Goal: Task Accomplishment & Management: Manage account settings

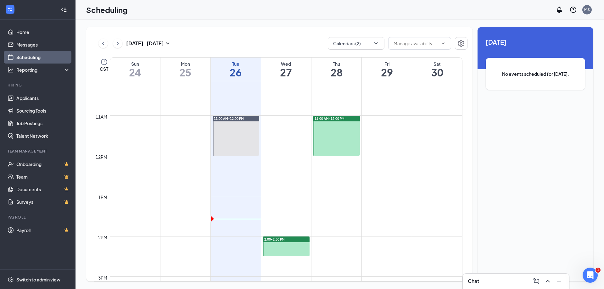
scroll to position [435, 0]
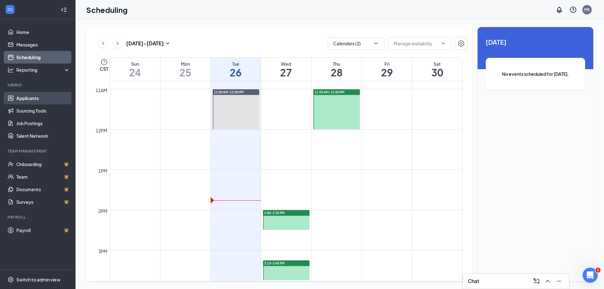
click at [48, 101] on link "Applicants" at bounding box center [43, 98] width 54 height 13
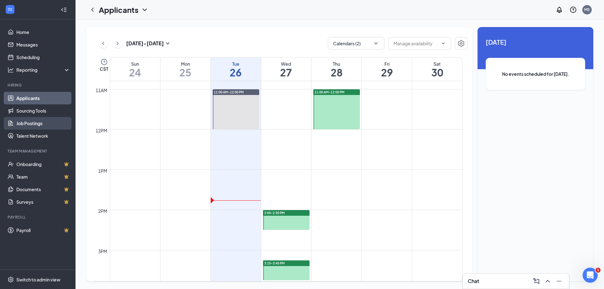
click at [46, 128] on link "Job Postings" at bounding box center [43, 123] width 54 height 13
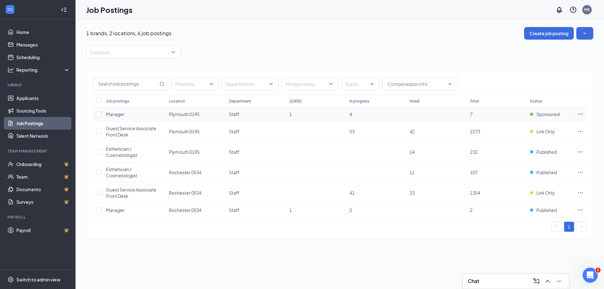
click at [581, 114] on icon "Ellipses" at bounding box center [580, 114] width 6 height 6
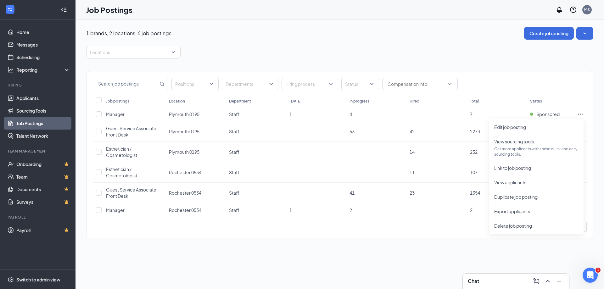
click at [580, 85] on div "Positions Departments Hiring process Status" at bounding box center [340, 84] width 494 height 13
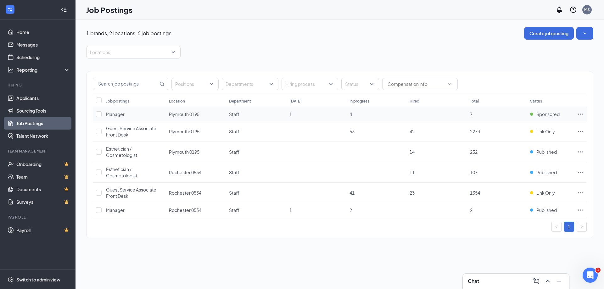
click at [580, 115] on icon "Ellipses" at bounding box center [580, 114] width 6 height 6
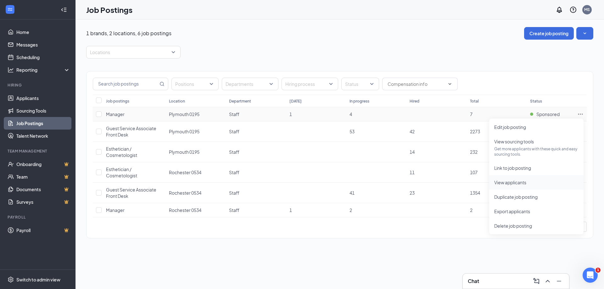
click at [522, 180] on span "View applicants" at bounding box center [510, 183] width 32 height 6
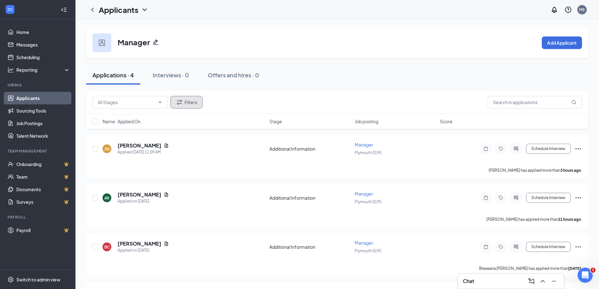
click at [186, 103] on button "Filters" at bounding box center [186, 102] width 32 height 13
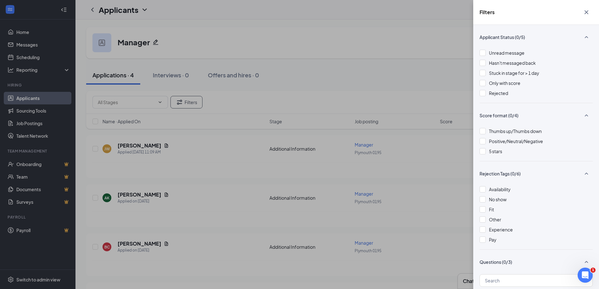
click at [356, 141] on div "Filters Applicant Status (0/5) Unread message Hasn't messaged back Stuck in sta…" at bounding box center [299, 144] width 599 height 289
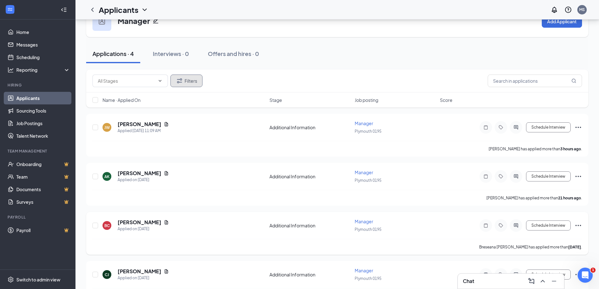
scroll to position [44, 0]
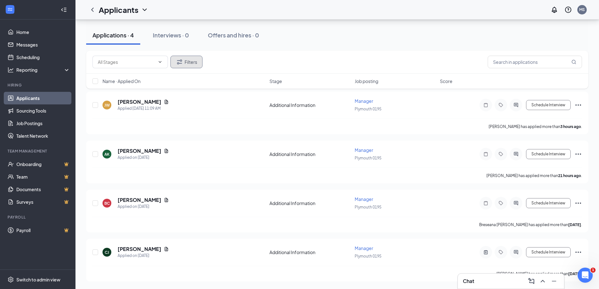
click at [194, 64] on button "Filters" at bounding box center [186, 62] width 32 height 13
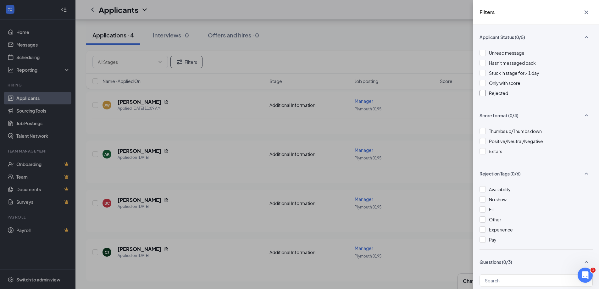
click at [501, 95] on span "Rejected" at bounding box center [498, 93] width 19 height 6
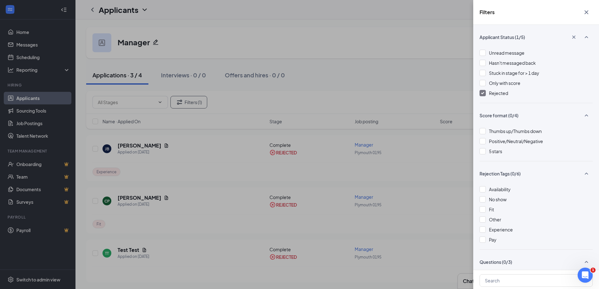
click at [365, 43] on div "Filters Applicant Status (1/5) Unread message Hasn't messaged back Stuck in sta…" at bounding box center [299, 144] width 599 height 289
click at [358, 58] on div "Filters Applicant Status (1/5) Unread message Hasn't messaged back Stuck in sta…" at bounding box center [299, 144] width 599 height 289
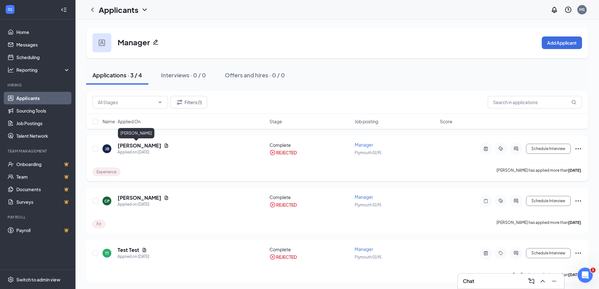
click at [125, 145] on h5 "[PERSON_NAME]" at bounding box center [140, 145] width 44 height 7
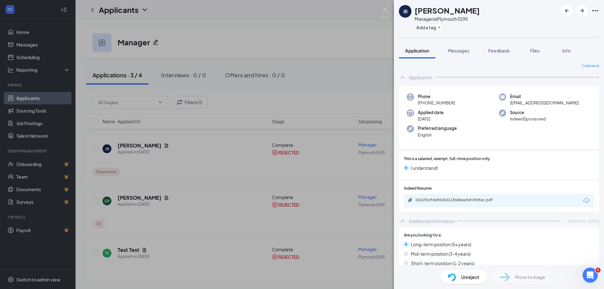
click at [445, 216] on div "Additional Information Submitted: [DATE]" at bounding box center [499, 221] width 200 height 13
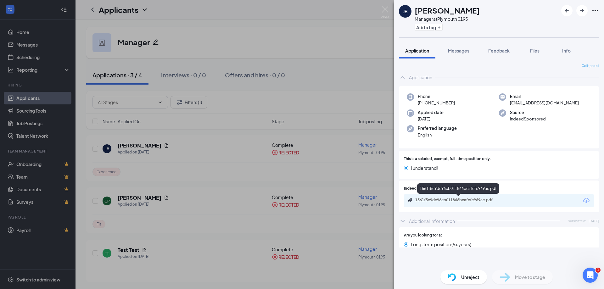
click at [448, 202] on div "1561f5c9de96cb011866beafefc969ac.pdf" at bounding box center [459, 199] width 88 height 5
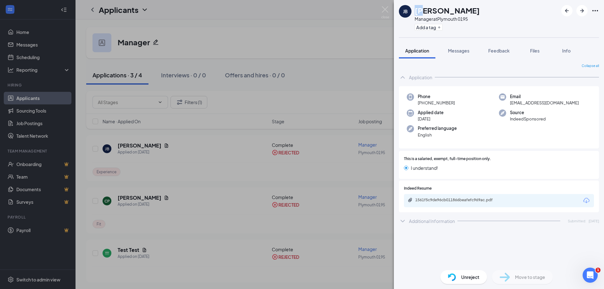
drag, startPoint x: 420, startPoint y: 14, endPoint x: 413, endPoint y: 13, distance: 6.3
click at [413, 13] on div "[PERSON_NAME] Manager at [GEOGRAPHIC_DATA] 0195 Add a tag" at bounding box center [439, 18] width 81 height 27
click at [503, 48] on span "Feedback" at bounding box center [498, 51] width 21 height 6
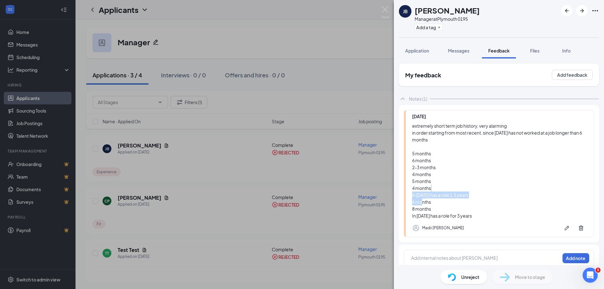
drag, startPoint x: 413, startPoint y: 195, endPoint x: 483, endPoint y: 200, distance: 70.6
click at [482, 200] on div "extremely short term job history, very alarming in order starting from most rec…" at bounding box center [499, 170] width 175 height 97
click at [491, 197] on div "extremely short term job history, very alarming in order starting from most rec…" at bounding box center [499, 170] width 175 height 97
click at [362, 66] on div "[PERSON_NAME] Manager at [GEOGRAPHIC_DATA] 0195 Add a tag Application Messages …" at bounding box center [302, 144] width 604 height 289
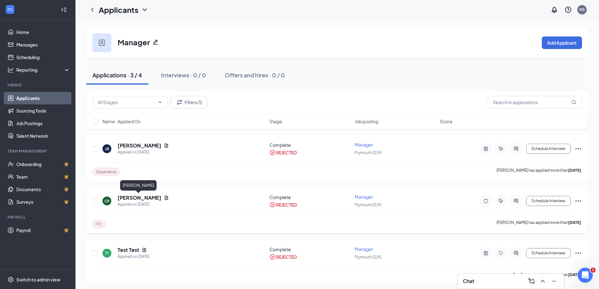
click at [131, 197] on h5 "[PERSON_NAME]" at bounding box center [140, 197] width 44 height 7
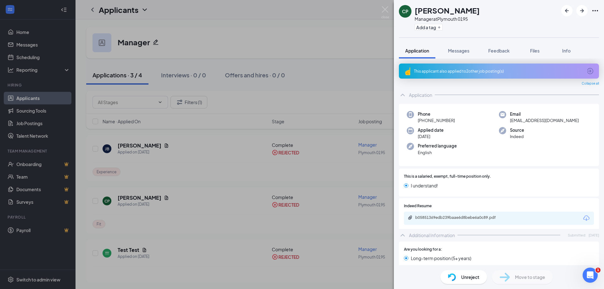
click at [474, 71] on div "This applicant also applied to 2 other job posting(s)" at bounding box center [498, 71] width 169 height 5
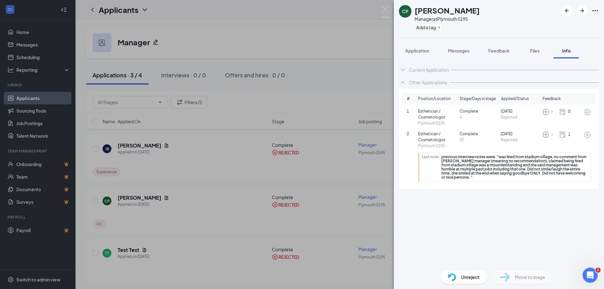
click at [502, 163] on span "previous interview notes were: "was fired from stadium village, no comment from…" at bounding box center [514, 167] width 147 height 25
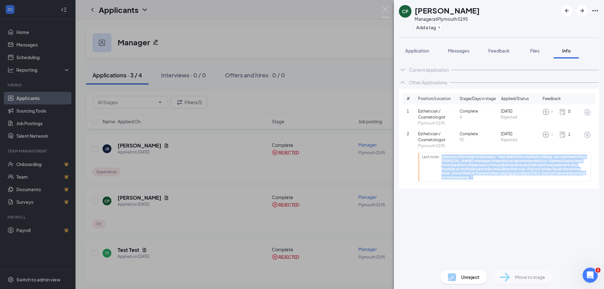
click at [502, 163] on span "previous interview notes were: "was fired from stadium village, no comment from…" at bounding box center [514, 167] width 147 height 25
click at [503, 181] on div "Last note: previous interview notes were: "was fired from stadium village, no c…" at bounding box center [504, 166] width 173 height 29
click at [506, 166] on span "previous interview notes were: "was fired from stadium village, no comment from…" at bounding box center [514, 167] width 147 height 25
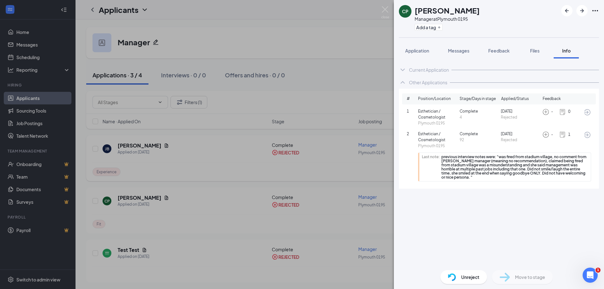
click at [287, 155] on div "CP [PERSON_NAME] Manager at [GEOGRAPHIC_DATA] 0195 Add a tag Application Messag…" at bounding box center [302, 144] width 604 height 289
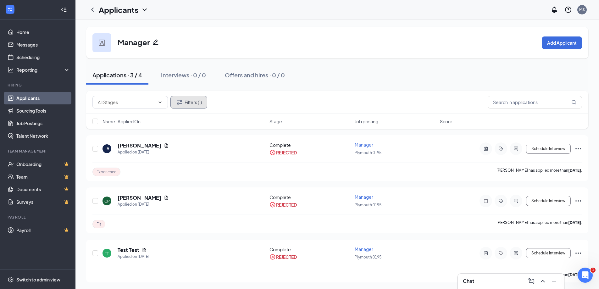
click at [190, 105] on button "Filters (1)" at bounding box center [188, 102] width 37 height 13
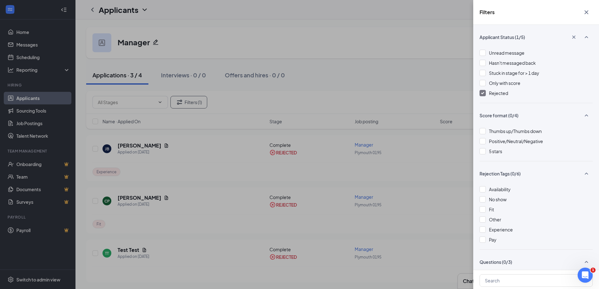
click at [505, 93] on span "Rejected" at bounding box center [498, 93] width 19 height 6
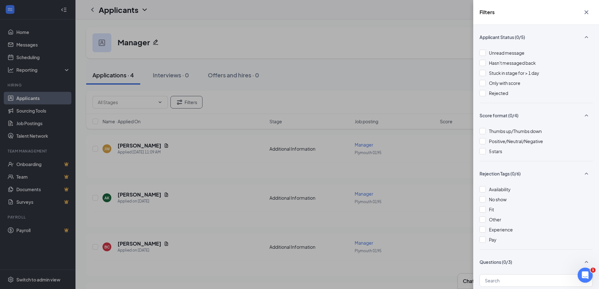
click at [340, 57] on div "Filters Applicant Status (0/5) Unread message Hasn't messaged back Stuck in sta…" at bounding box center [299, 144] width 599 height 289
click at [134, 72] on div "Filters Applicant Status (0/5) Unread message Hasn't messaged back Stuck in sta…" at bounding box center [299, 144] width 599 height 289
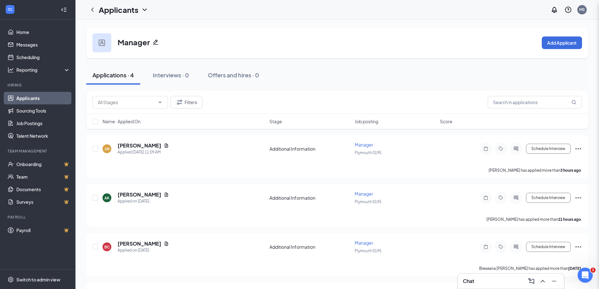
click at [134, 79] on div "Filters Applicant Status (0/5) Unread message Hasn't messaged back Stuck in sta…" at bounding box center [299, 144] width 599 height 289
click at [141, 101] on input "text" at bounding box center [126, 102] width 57 height 7
click at [131, 145] on h5 "[PERSON_NAME]" at bounding box center [140, 145] width 44 height 7
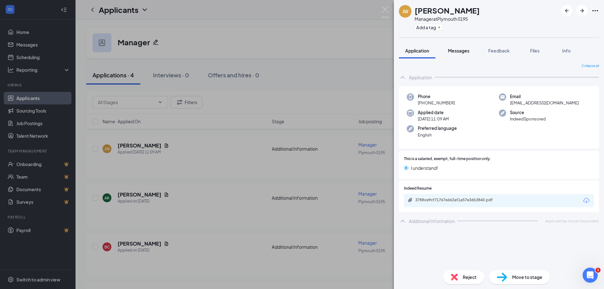
click at [460, 45] on button "Messages" at bounding box center [458, 51] width 34 height 16
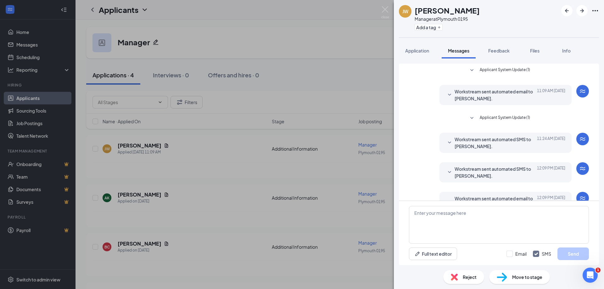
scroll to position [18, 0]
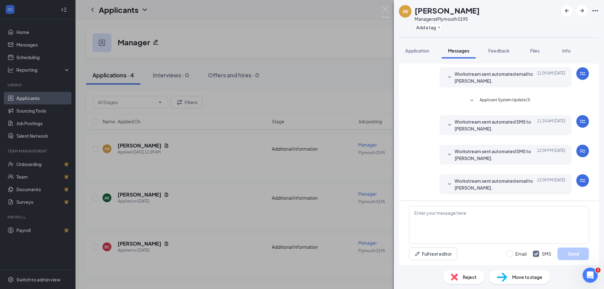
click at [464, 183] on span "Workstream sent automated email to [PERSON_NAME]." at bounding box center [495, 184] width 82 height 14
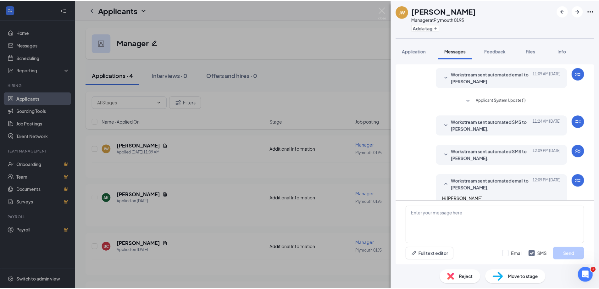
scroll to position [77, 0]
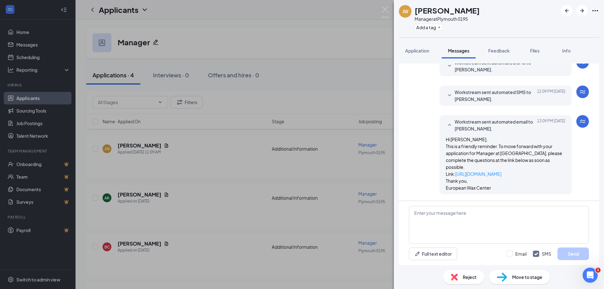
click at [291, 29] on div "[PERSON_NAME] Manager at [GEOGRAPHIC_DATA] 0195 Add a tag Application Messages …" at bounding box center [302, 144] width 604 height 289
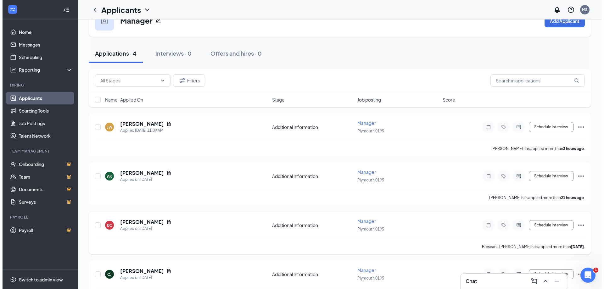
scroll to position [44, 0]
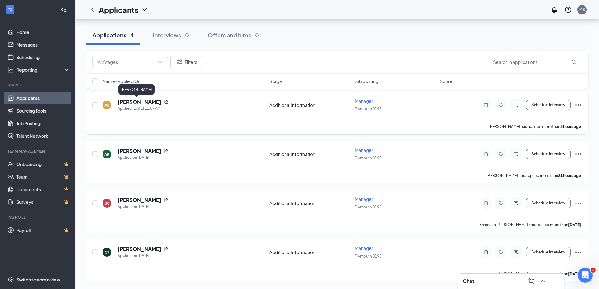
click at [132, 101] on h5 "[PERSON_NAME]" at bounding box center [140, 101] width 44 height 7
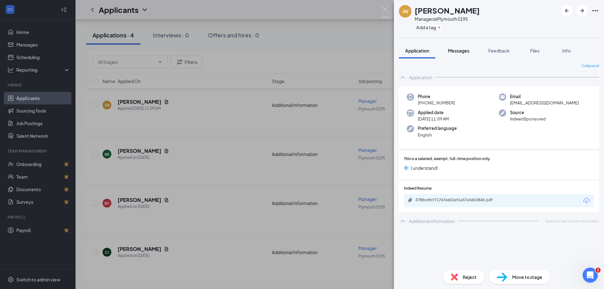
click at [455, 56] on button "Messages" at bounding box center [458, 51] width 34 height 16
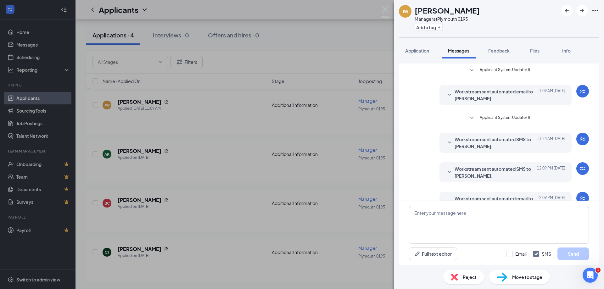
click at [455, 91] on span "Workstream sent automated email to [PERSON_NAME]." at bounding box center [495, 95] width 82 height 14
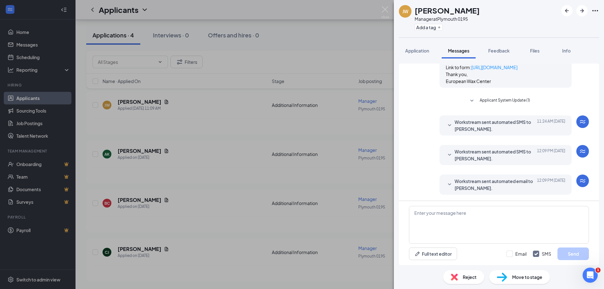
scroll to position [91, 0]
click at [491, 129] on span "Workstream sent automated SMS to [PERSON_NAME]." at bounding box center [495, 125] width 82 height 14
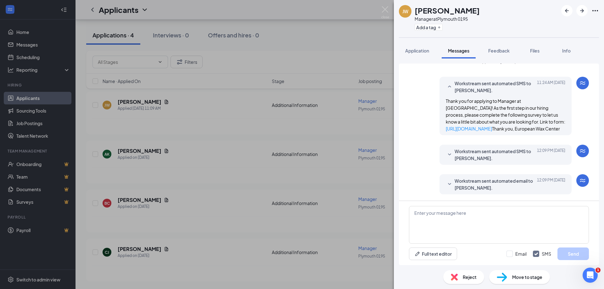
scroll to position [136, 0]
click at [487, 180] on span "Workstream sent automated email to [PERSON_NAME]." at bounding box center [495, 184] width 82 height 14
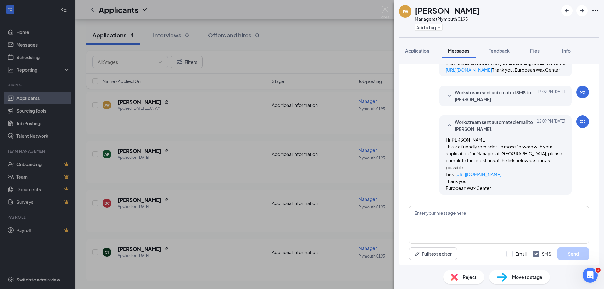
scroll to position [195, 0]
click at [493, 98] on span "Workstream sent automated SMS to [PERSON_NAME]." at bounding box center [495, 96] width 82 height 14
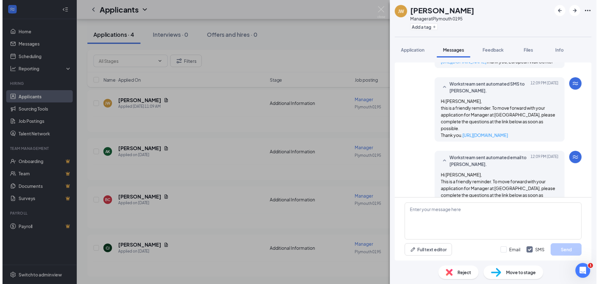
scroll to position [247, 0]
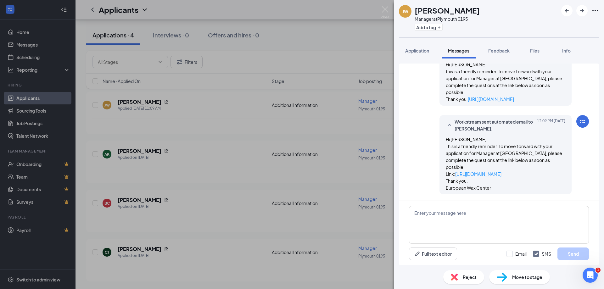
click at [375, 16] on div "[PERSON_NAME] Manager at [GEOGRAPHIC_DATA] 0195 Add a tag Application Messages …" at bounding box center [302, 144] width 604 height 289
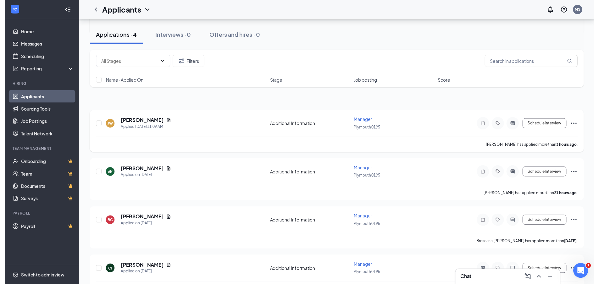
scroll to position [44, 0]
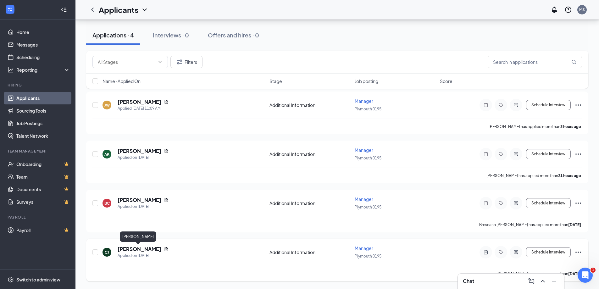
click at [137, 252] on h5 "[PERSON_NAME]" at bounding box center [140, 249] width 44 height 7
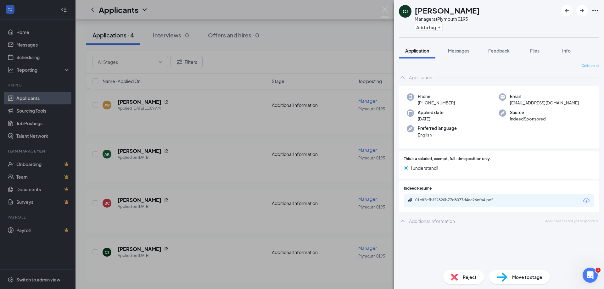
click at [276, 10] on div "[PERSON_NAME] [PERSON_NAME] Manager at [GEOGRAPHIC_DATA] 0195 Add a tag Applica…" at bounding box center [302, 144] width 604 height 289
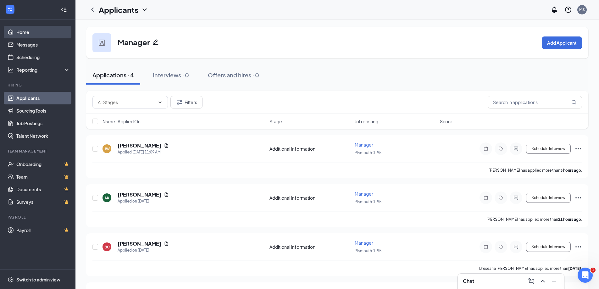
click at [28, 37] on link "Home" at bounding box center [43, 32] width 54 height 13
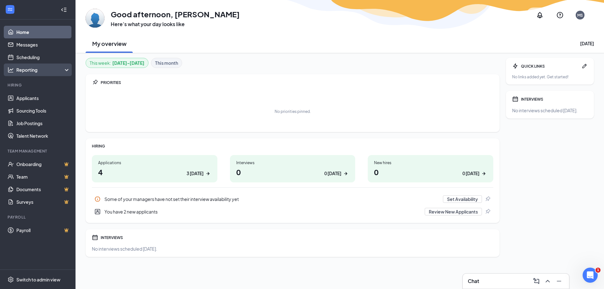
click at [66, 70] on icon at bounding box center [67, 70] width 5 height 0
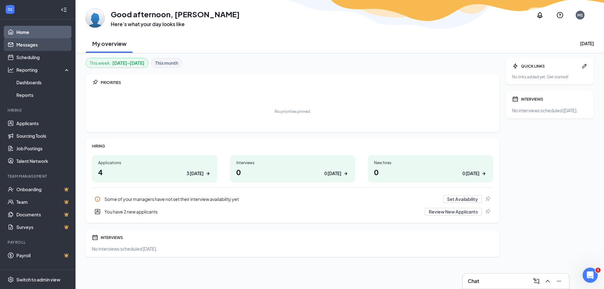
click at [65, 48] on link "Messages" at bounding box center [43, 44] width 54 height 13
